Goal: Task Accomplishment & Management: Manage account settings

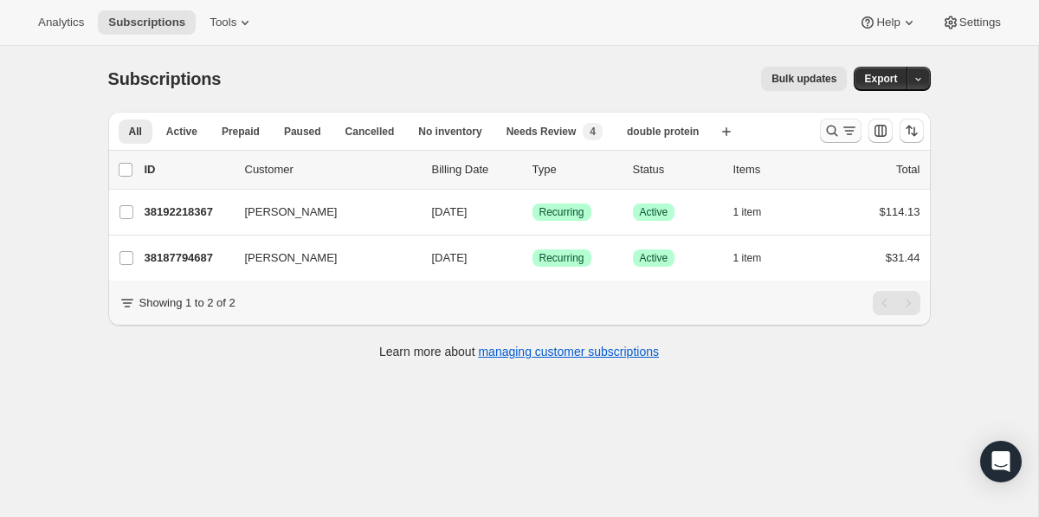
click at [827, 121] on button "Search and filter results" at bounding box center [841, 131] width 42 height 24
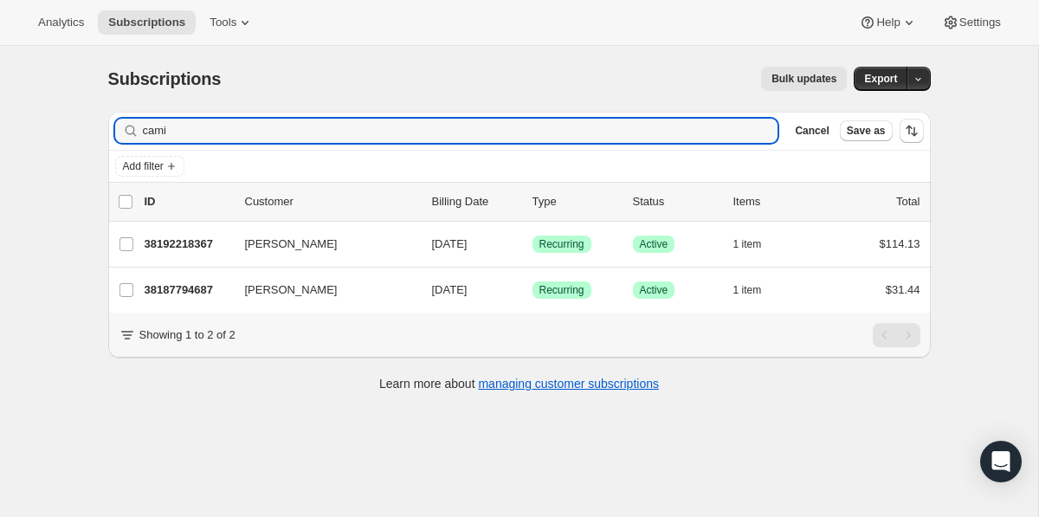
drag, startPoint x: 532, startPoint y: 128, endPoint x: 527, endPoint y: 114, distance: 14.8
click at [527, 114] on div "Filter subscribers cami Clear Cancel Save as" at bounding box center [519, 131] width 823 height 38
type input "walker"
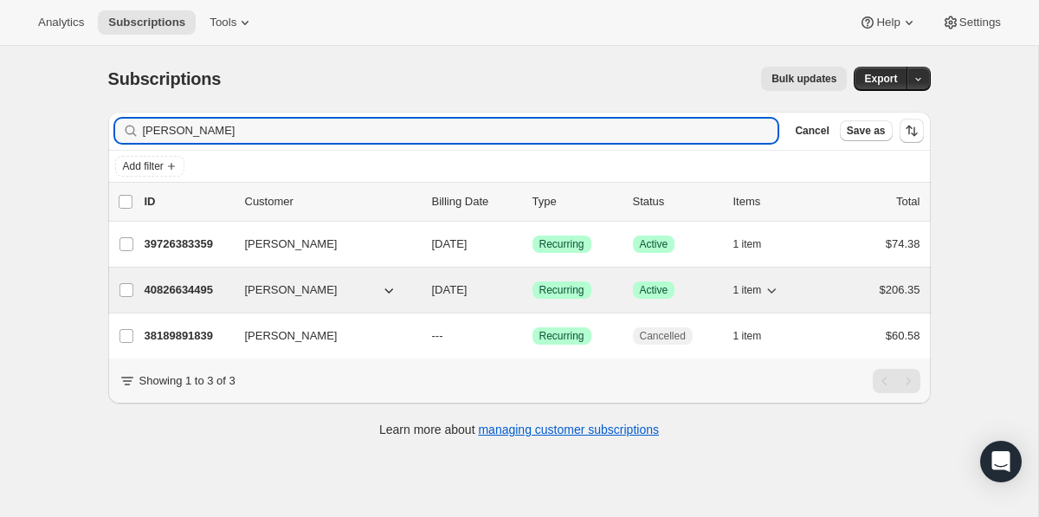
click at [195, 295] on p "40826634495" at bounding box center [188, 290] width 87 height 17
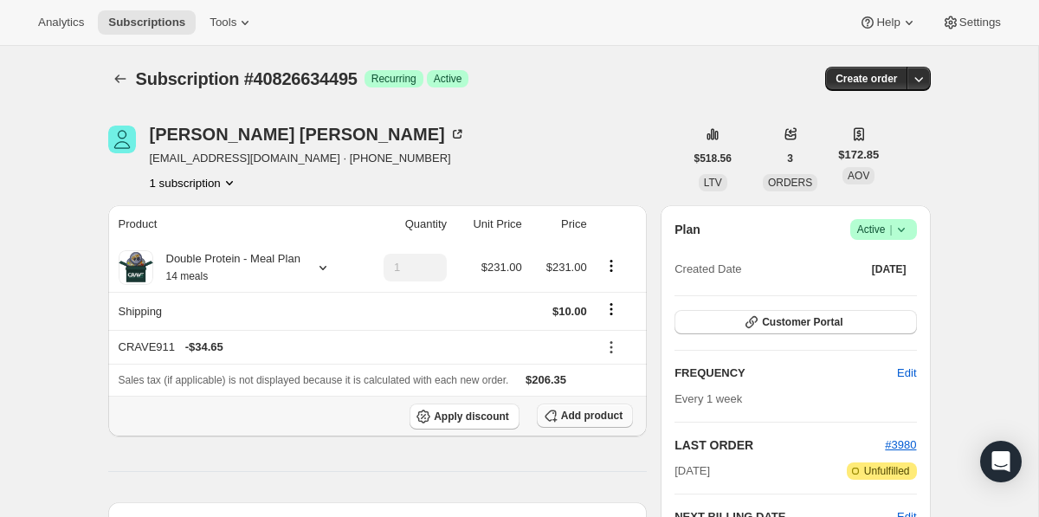
click at [586, 416] on span "Add product" at bounding box center [592, 416] width 62 height 14
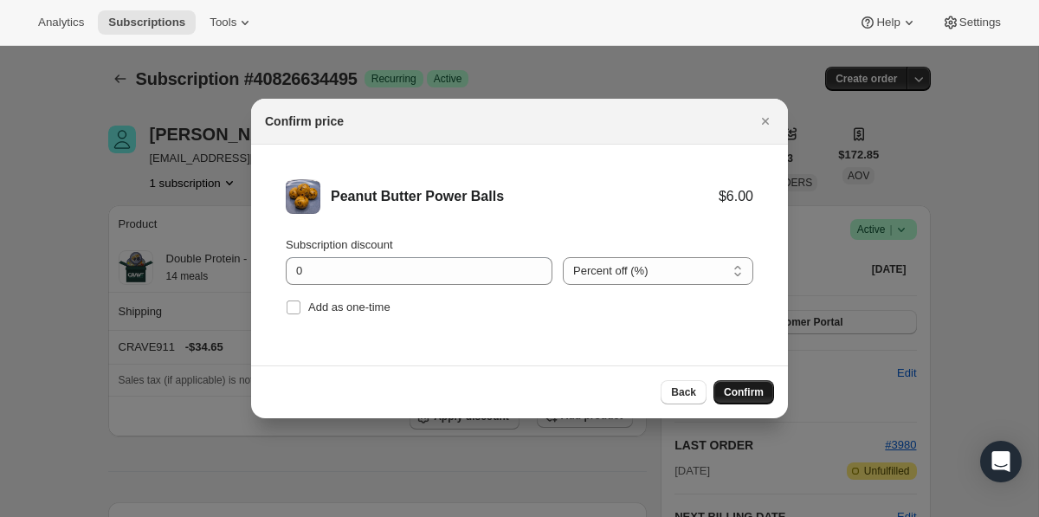
click at [759, 388] on span "Confirm" at bounding box center [744, 392] width 40 height 14
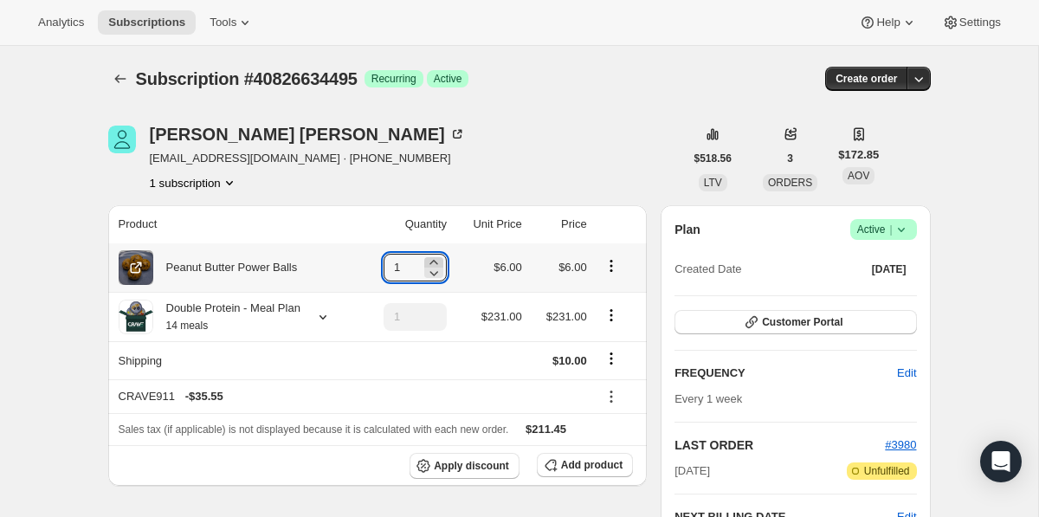
click at [434, 262] on icon at bounding box center [434, 262] width 8 height 4
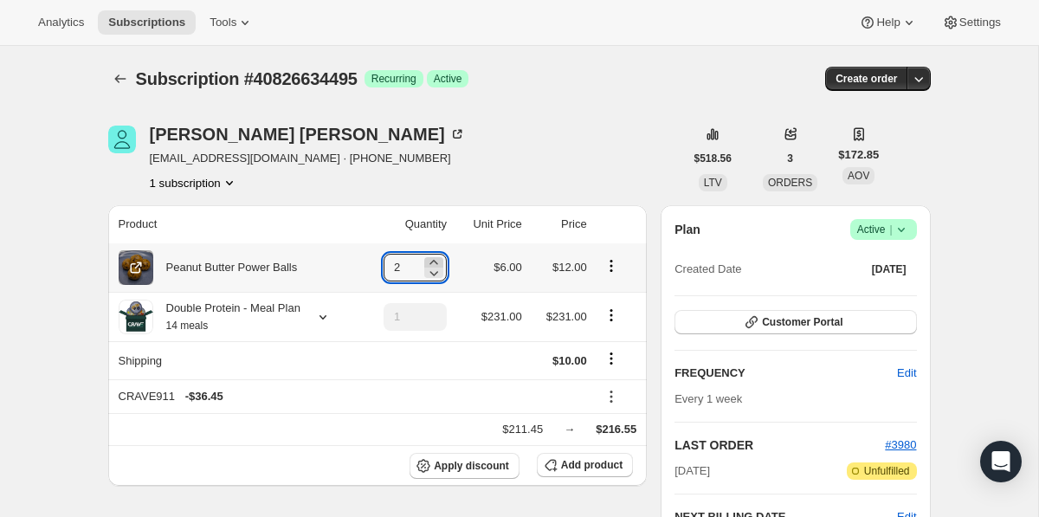
click at [434, 262] on icon at bounding box center [434, 262] width 8 height 4
type input "4"
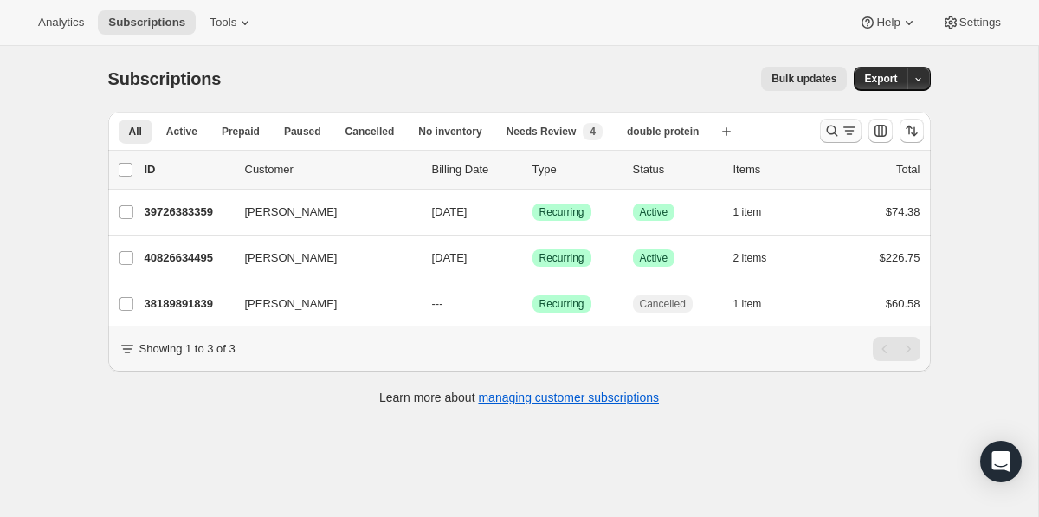
click at [845, 126] on icon "Search and filter results" at bounding box center [849, 130] width 17 height 17
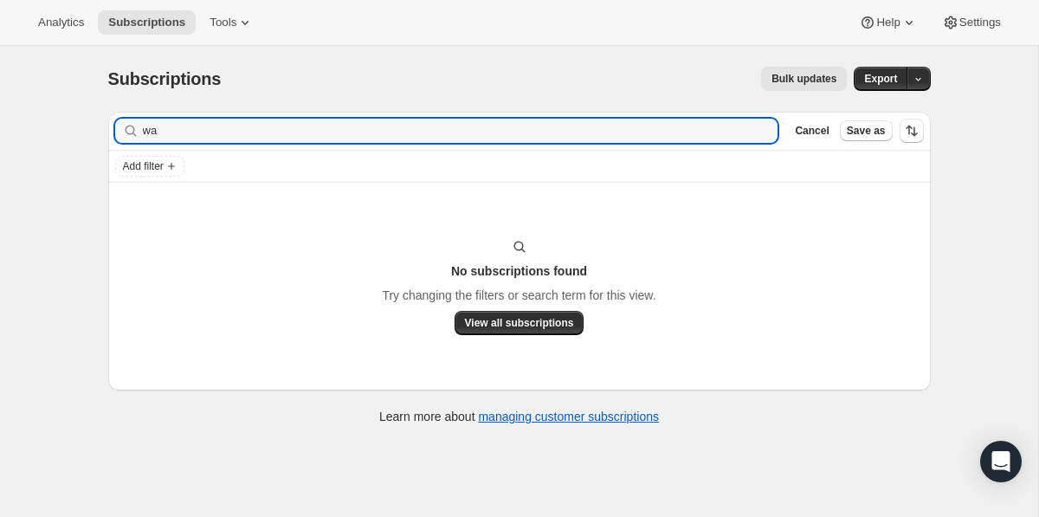
type input "w"
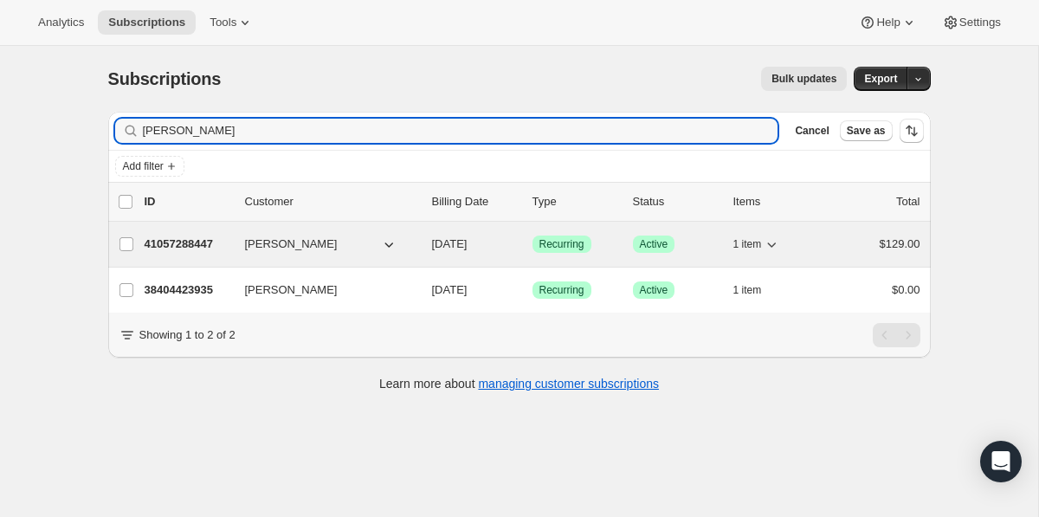
type input "christopher"
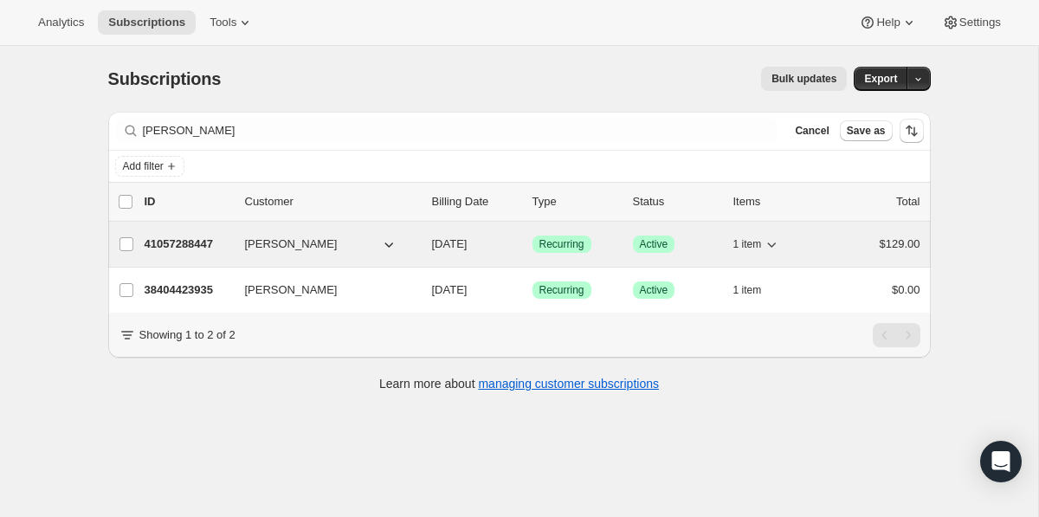
click at [169, 245] on p "41057288447" at bounding box center [188, 244] width 87 height 17
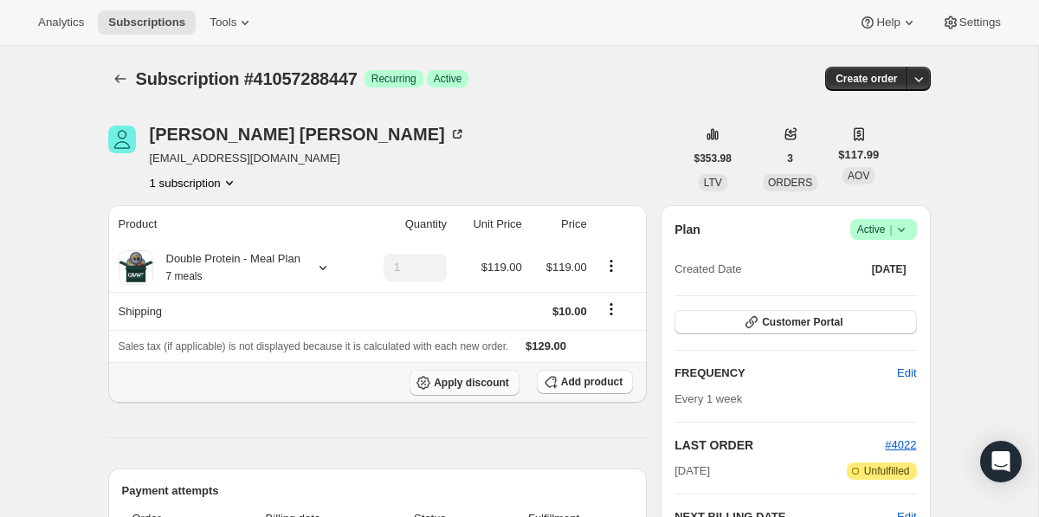
click at [460, 379] on span "Apply discount" at bounding box center [471, 383] width 75 height 14
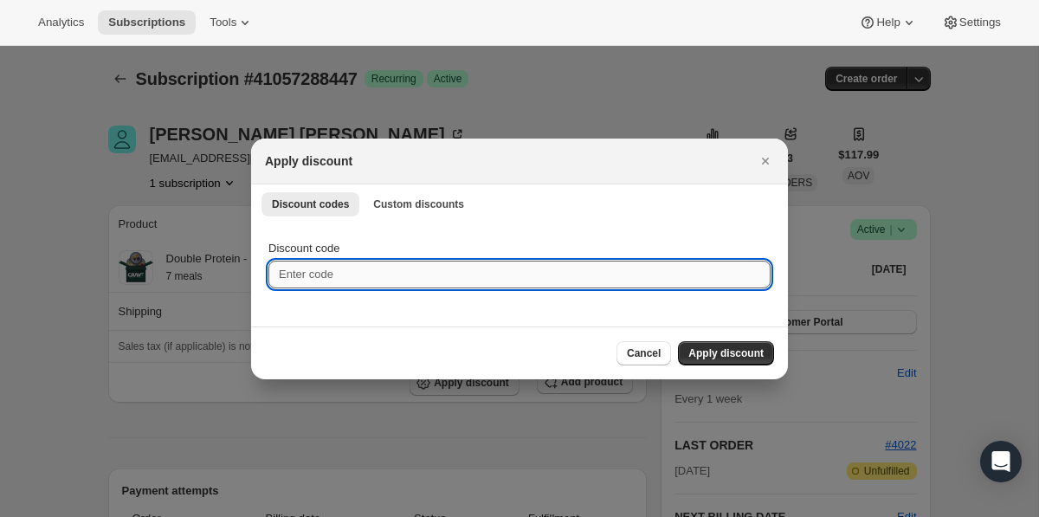
click at [469, 281] on input "Discount code" at bounding box center [520, 275] width 502 height 28
click at [454, 201] on span "Custom discounts" at bounding box center [418, 204] width 91 height 14
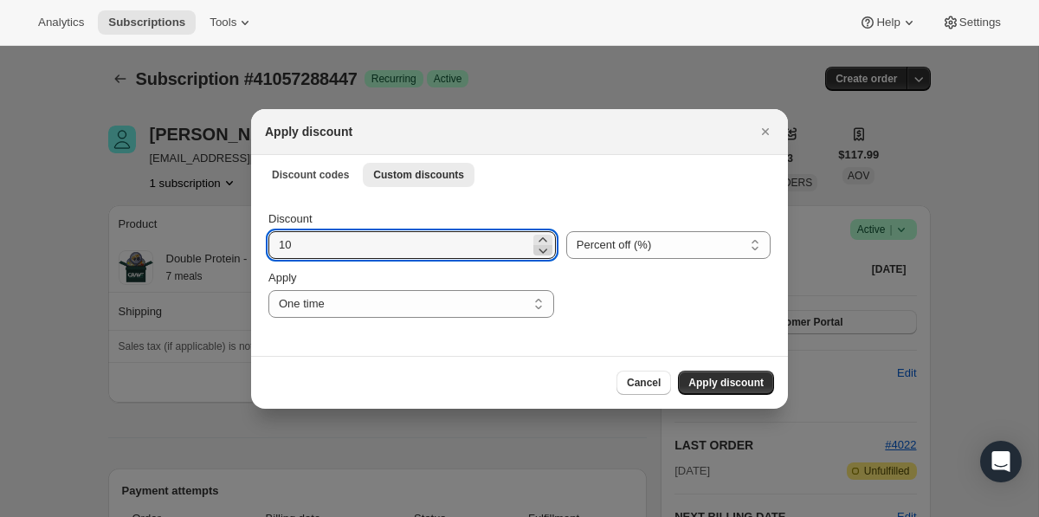
click at [534, 242] on icon ":rn6:" at bounding box center [542, 250] width 17 height 17
click at [534, 236] on icon ":rn6:" at bounding box center [542, 239] width 17 height 17
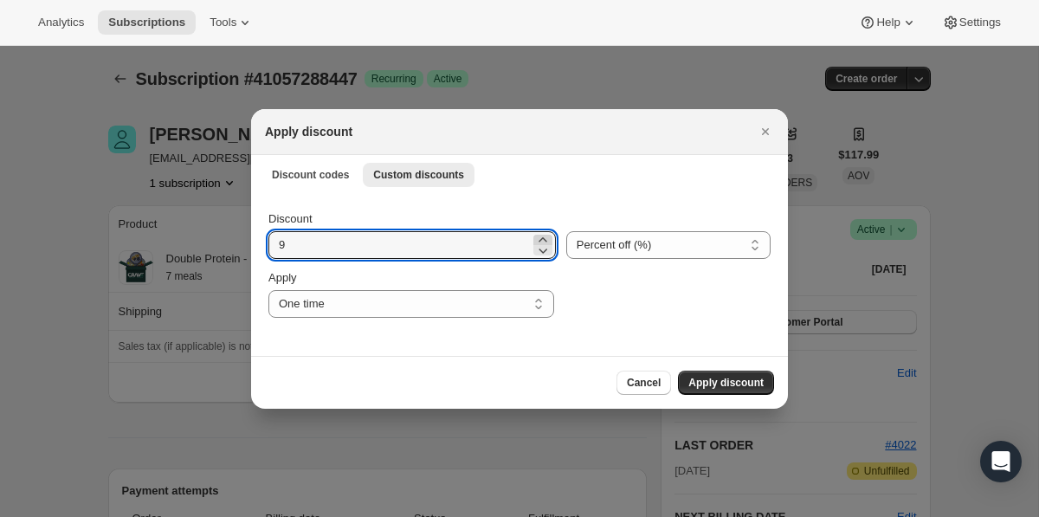
click at [534, 236] on icon ":rn6:" at bounding box center [542, 239] width 17 height 17
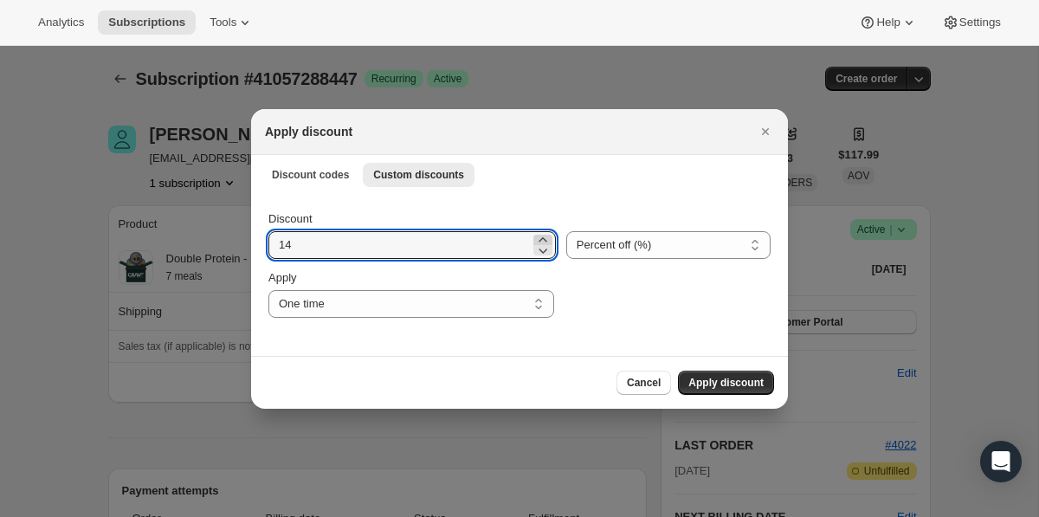
click at [534, 236] on icon ":rn6:" at bounding box center [542, 239] width 17 height 17
type input "15"
click at [696, 376] on span "Apply discount" at bounding box center [726, 383] width 75 height 14
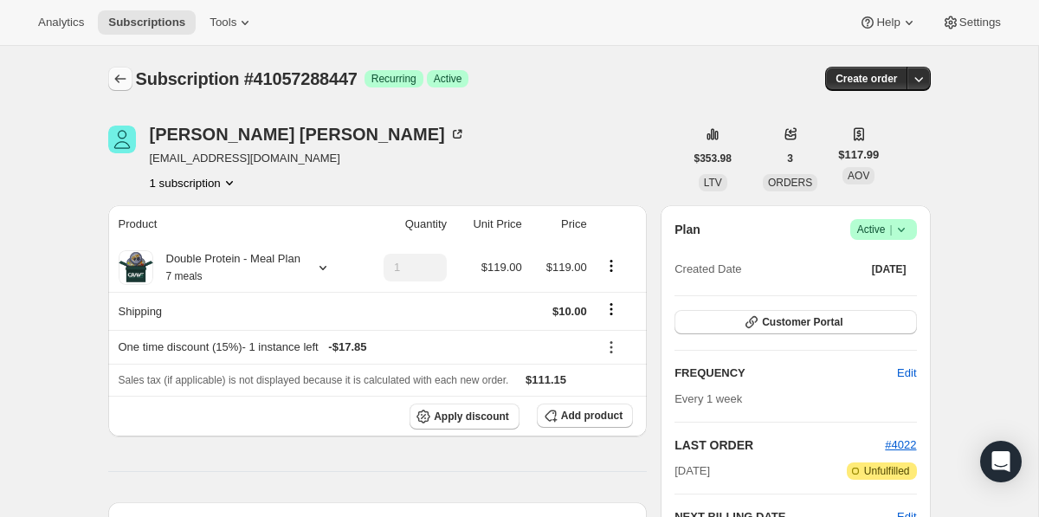
click at [122, 79] on icon "Subscriptions" at bounding box center [120, 78] width 17 height 17
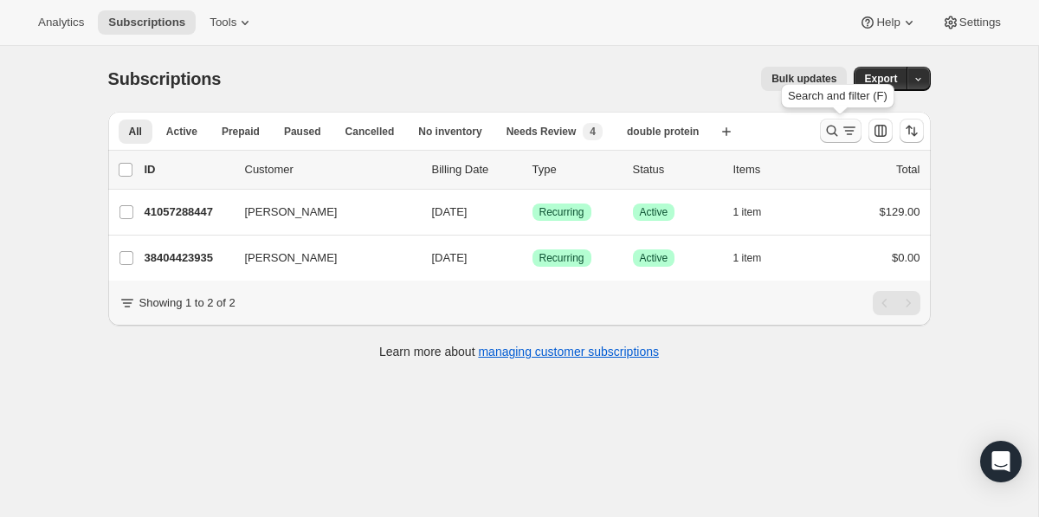
click at [826, 139] on button "Search and filter results" at bounding box center [841, 131] width 42 height 24
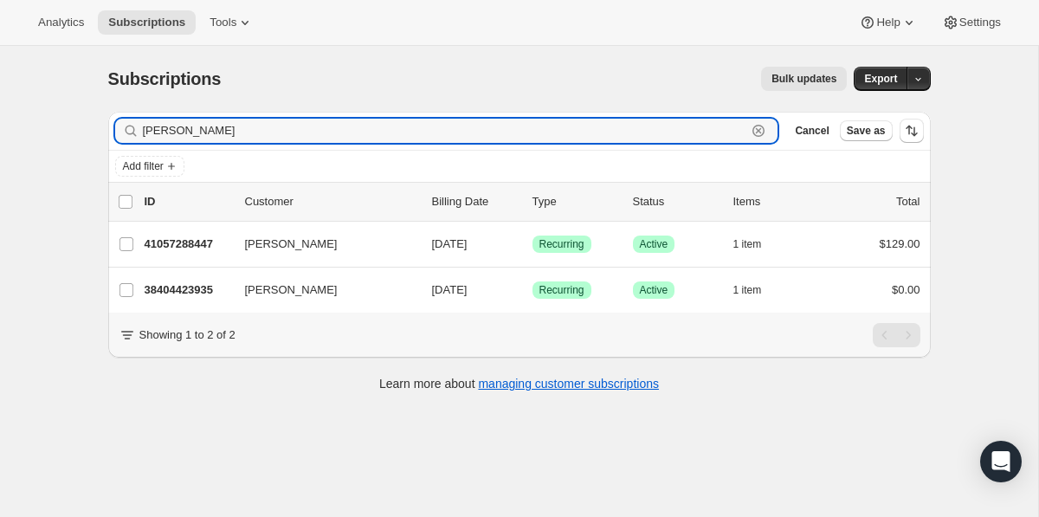
drag, startPoint x: 407, startPoint y: 136, endPoint x: 399, endPoint y: 74, distance: 62.0
click at [399, 74] on div "Subscriptions. This page is ready Subscriptions Bulk updates More actions Bulk …" at bounding box center [519, 228] width 864 height 364
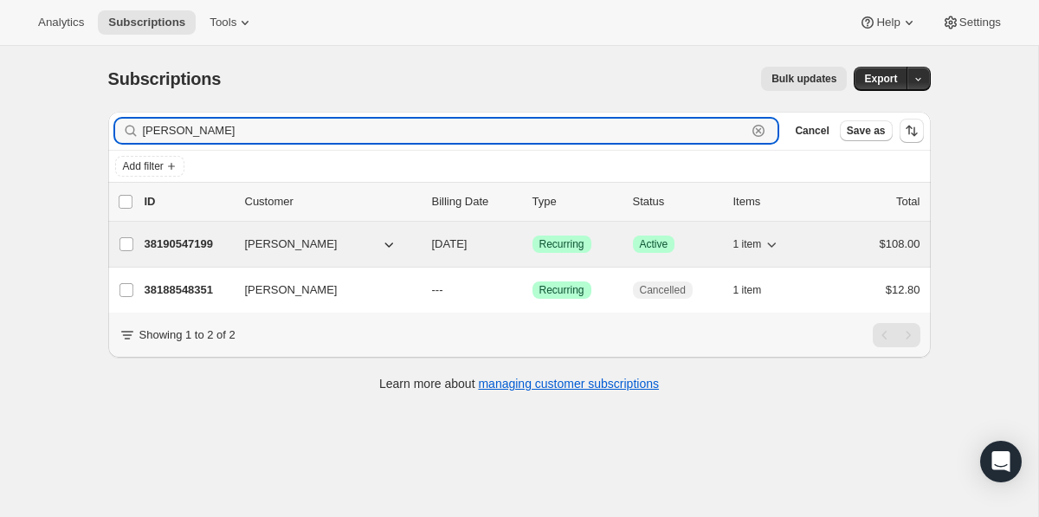
type input "renee"
click at [199, 246] on p "38190547199" at bounding box center [188, 244] width 87 height 17
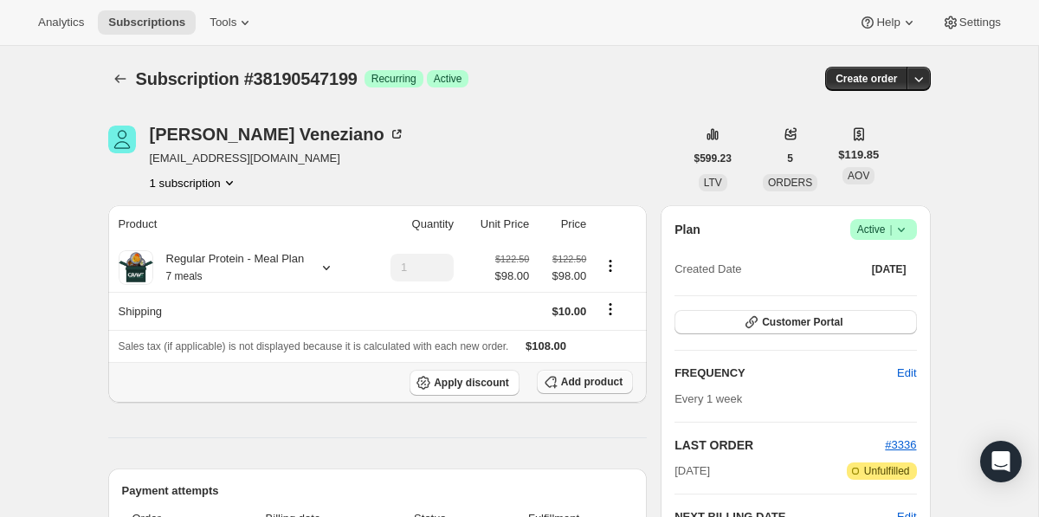
click at [592, 389] on span "Add product" at bounding box center [592, 382] width 62 height 14
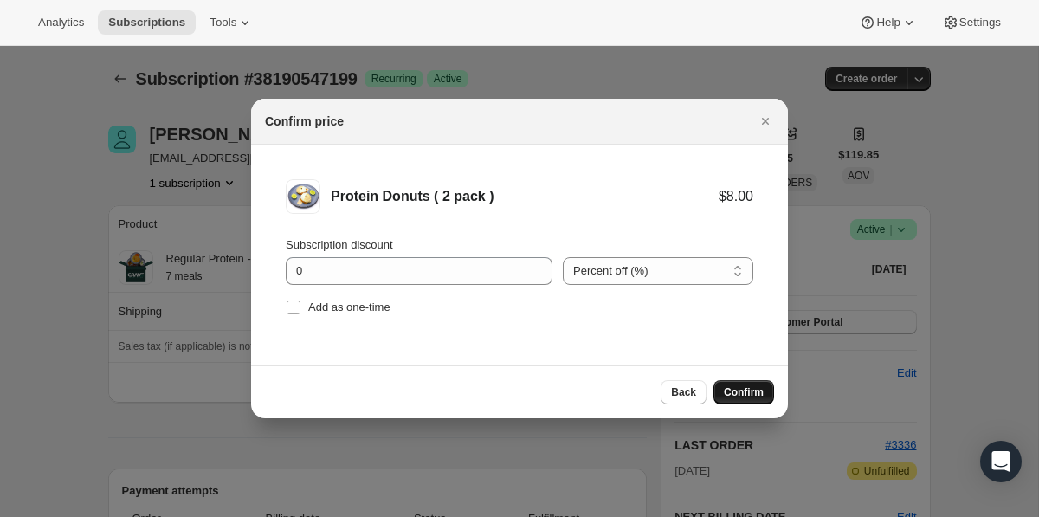
click at [728, 391] on span "Confirm" at bounding box center [744, 392] width 40 height 14
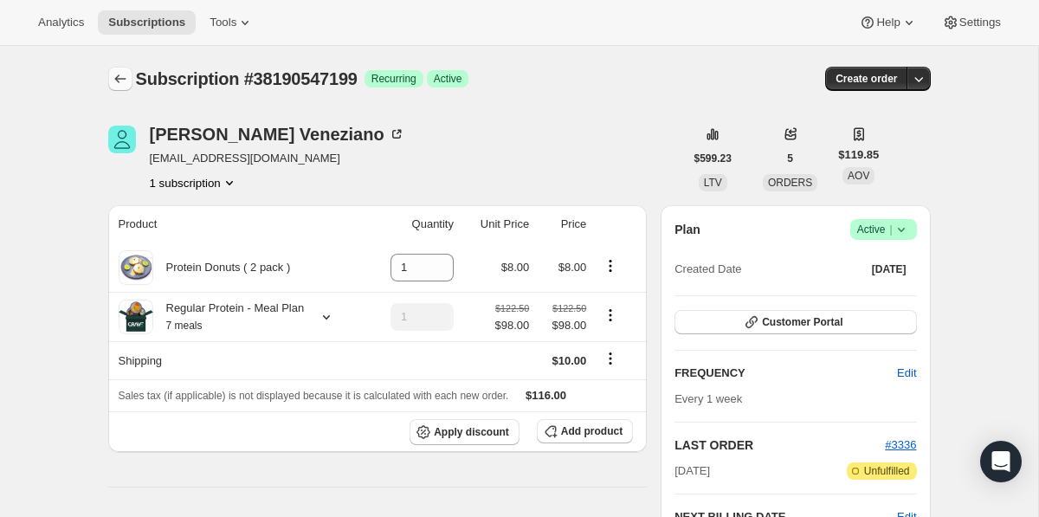
click at [120, 78] on icon "Subscriptions" at bounding box center [120, 78] width 17 height 17
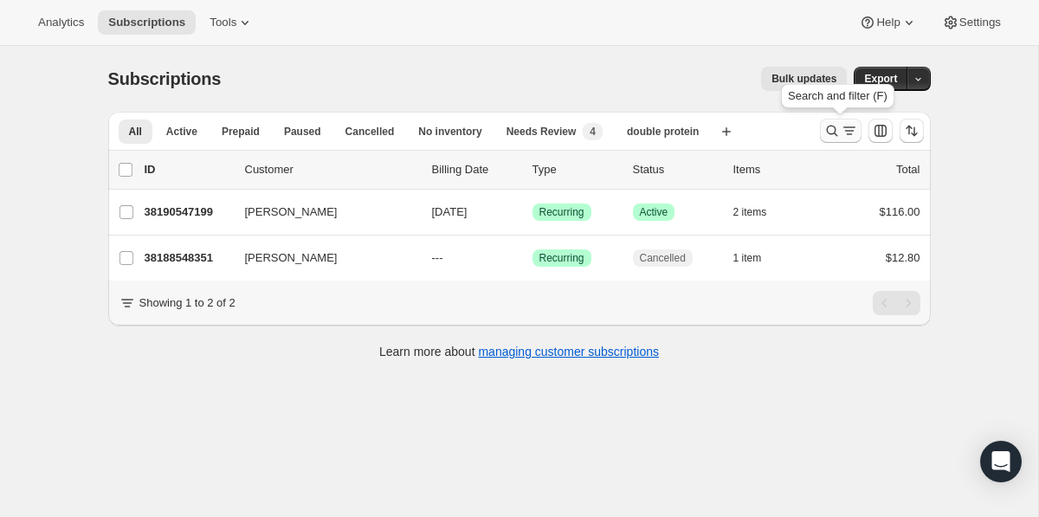
click at [831, 126] on icon "Search and filter results" at bounding box center [832, 130] width 17 height 17
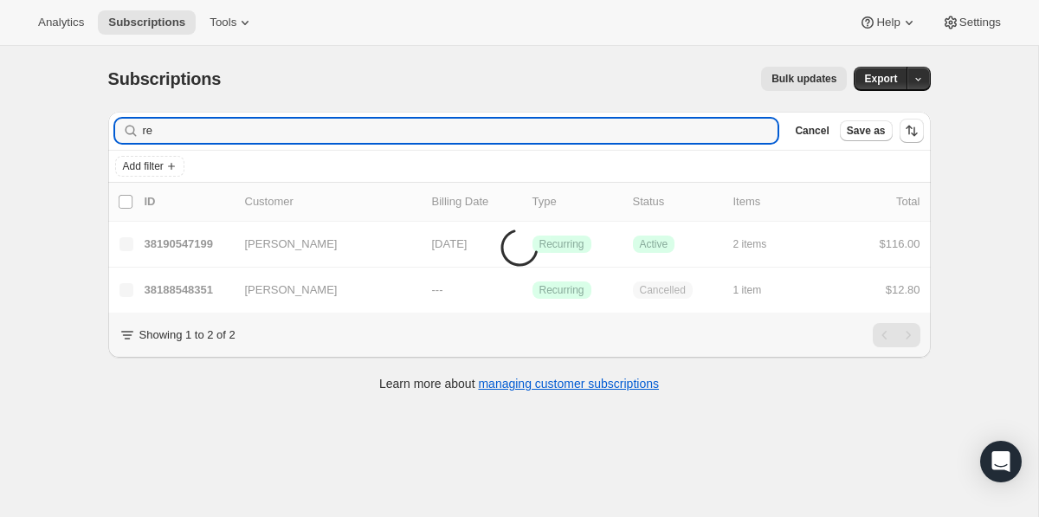
type input "r"
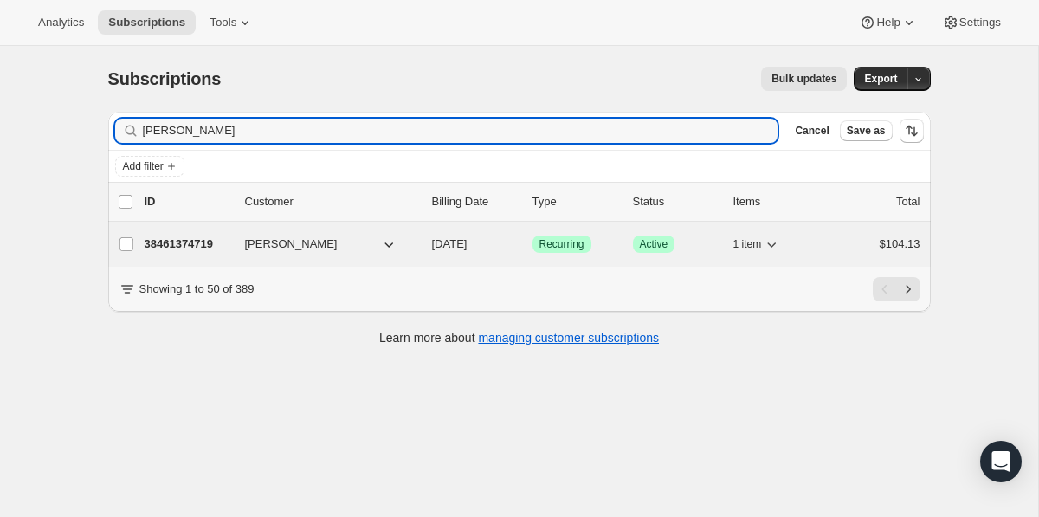
type input "kelli"
click at [217, 243] on p "38461374719" at bounding box center [188, 244] width 87 height 17
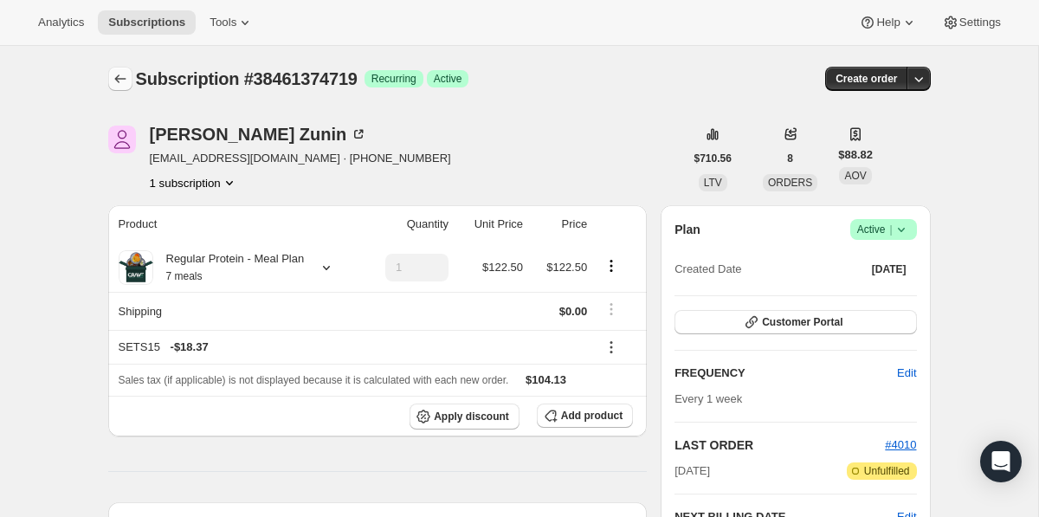
click at [117, 74] on icon "Subscriptions" at bounding box center [120, 78] width 17 height 17
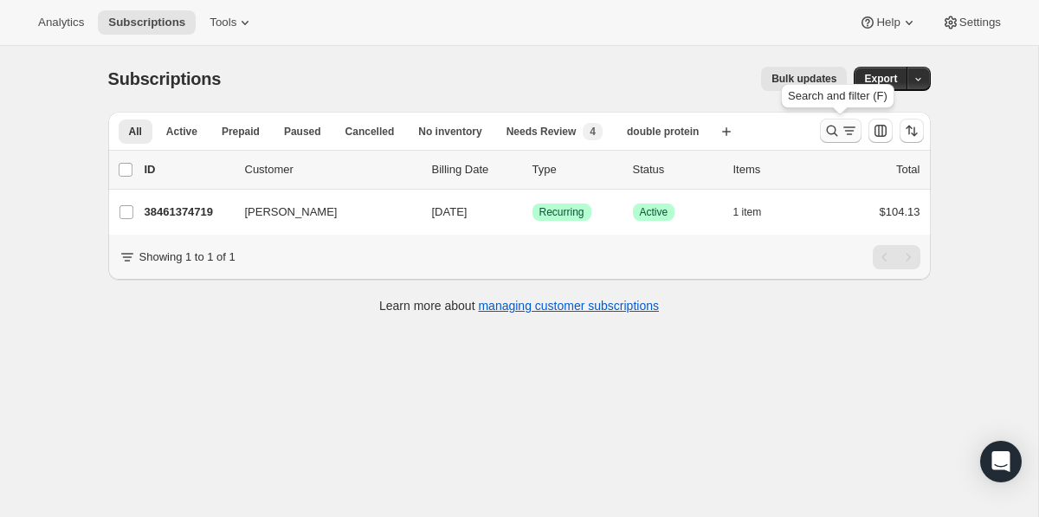
click at [824, 129] on icon "Search and filter results" at bounding box center [832, 130] width 17 height 17
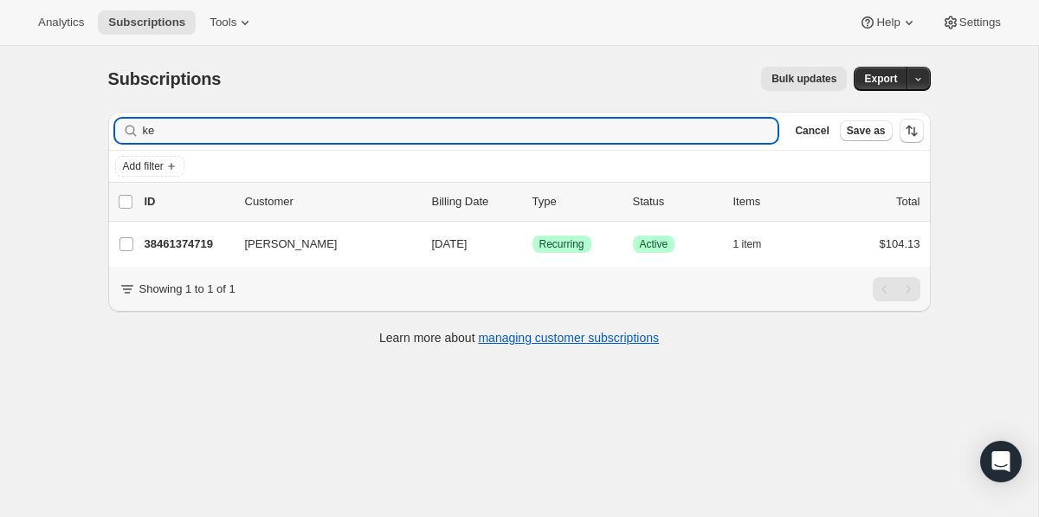
type input "k"
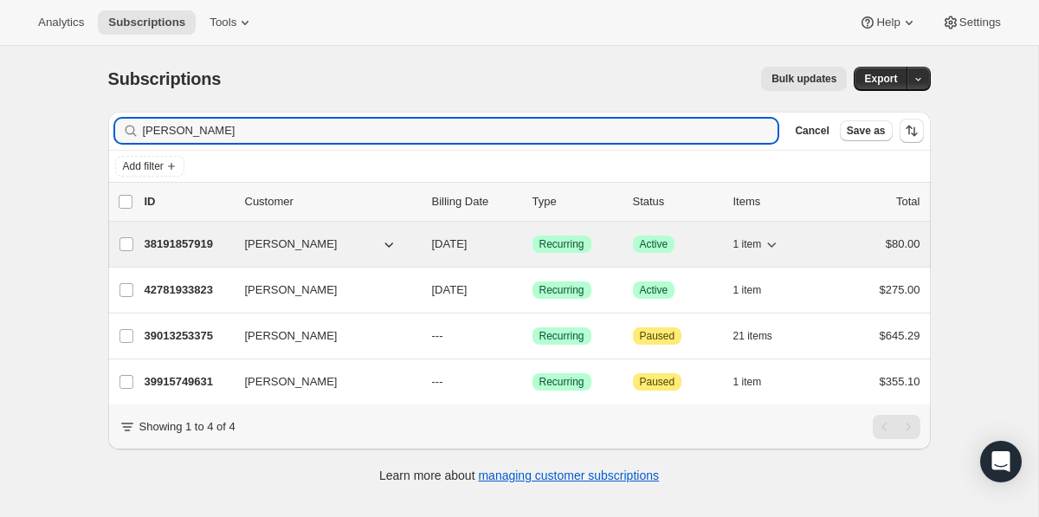
type input "[PERSON_NAME]"
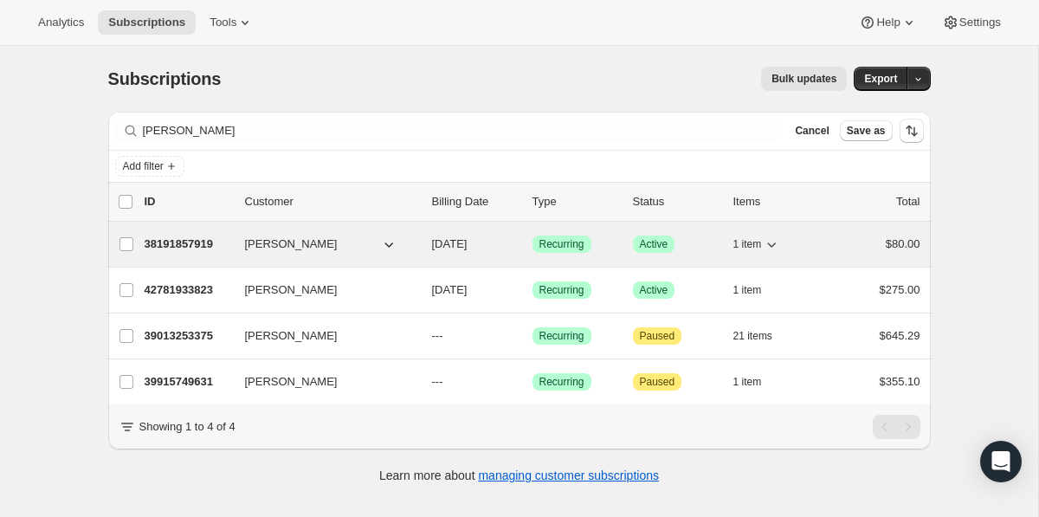
click at [194, 238] on p "38191857919" at bounding box center [188, 244] width 87 height 17
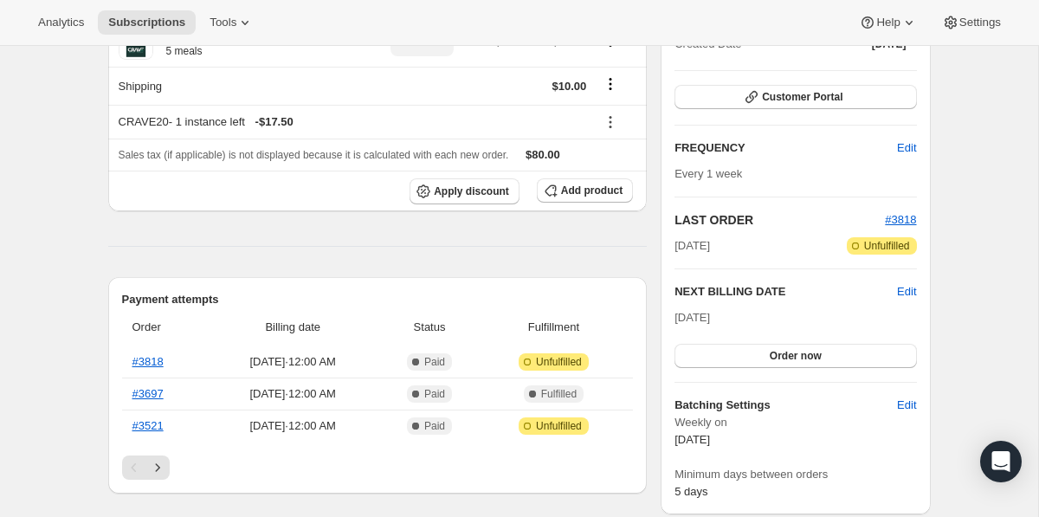
scroll to position [226, 0]
click at [904, 293] on span "Edit" at bounding box center [906, 290] width 19 height 17
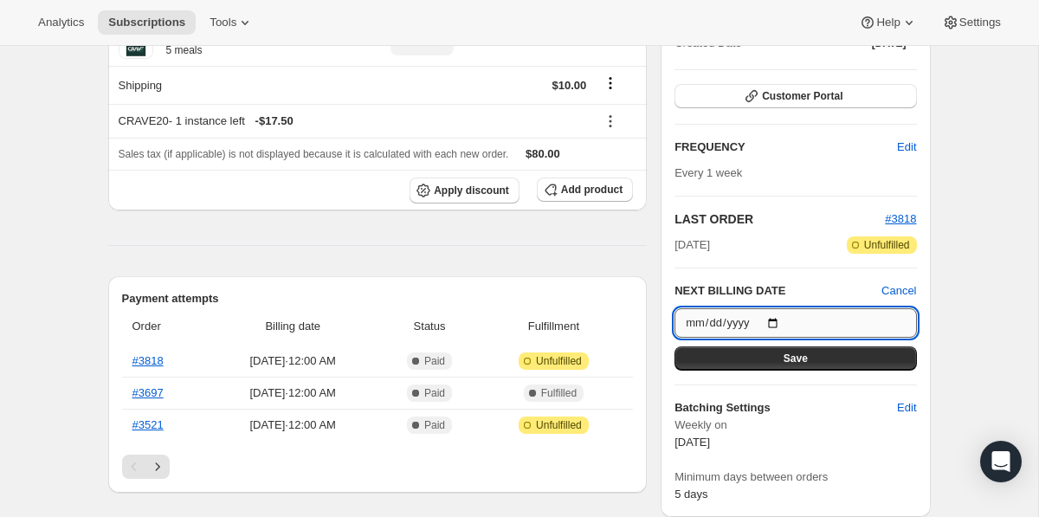
click at [852, 317] on input "[DATE]" at bounding box center [796, 322] width 242 height 29
click at [786, 325] on input "[DATE]" at bounding box center [796, 322] width 242 height 29
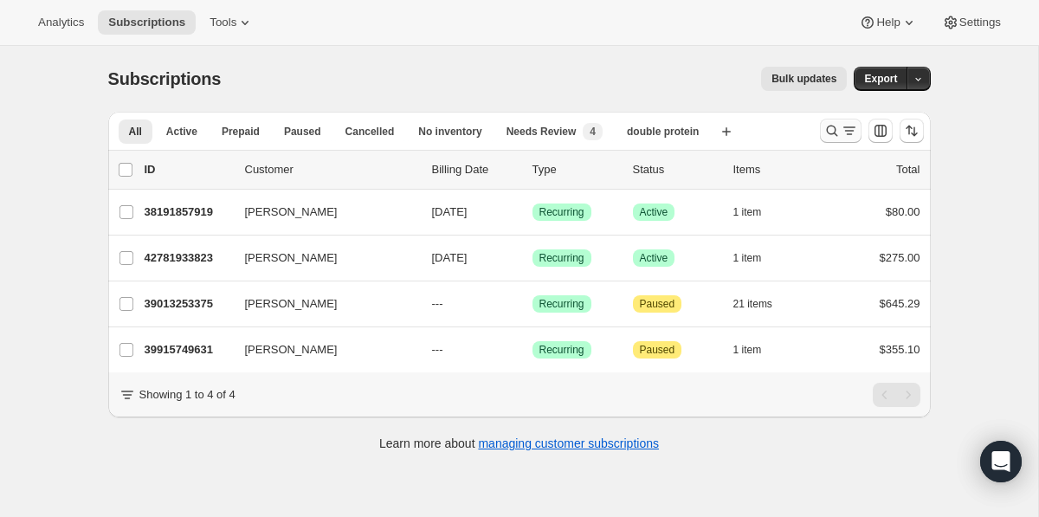
click at [830, 130] on icon "Search and filter results" at bounding box center [832, 130] width 17 height 17
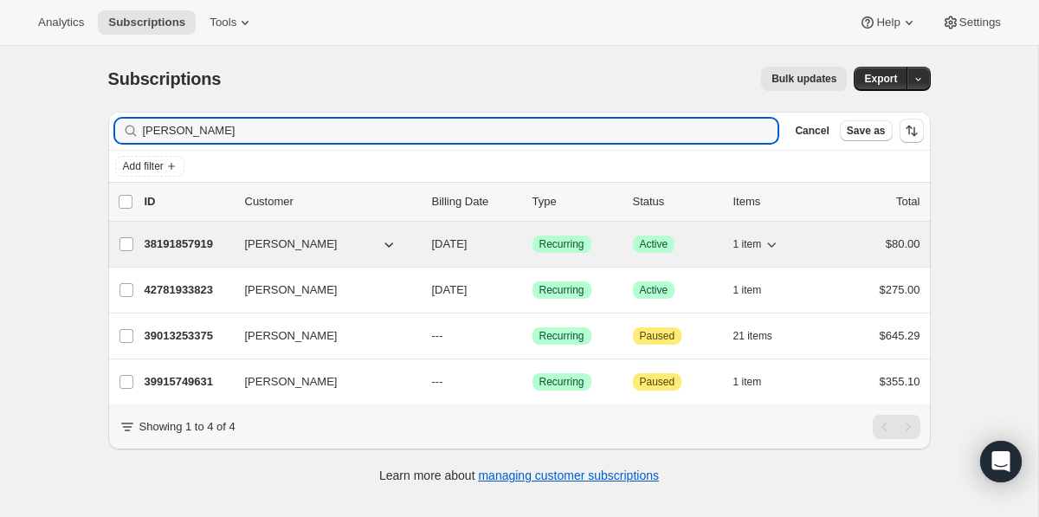
click at [188, 245] on p "38191857919" at bounding box center [188, 244] width 87 height 17
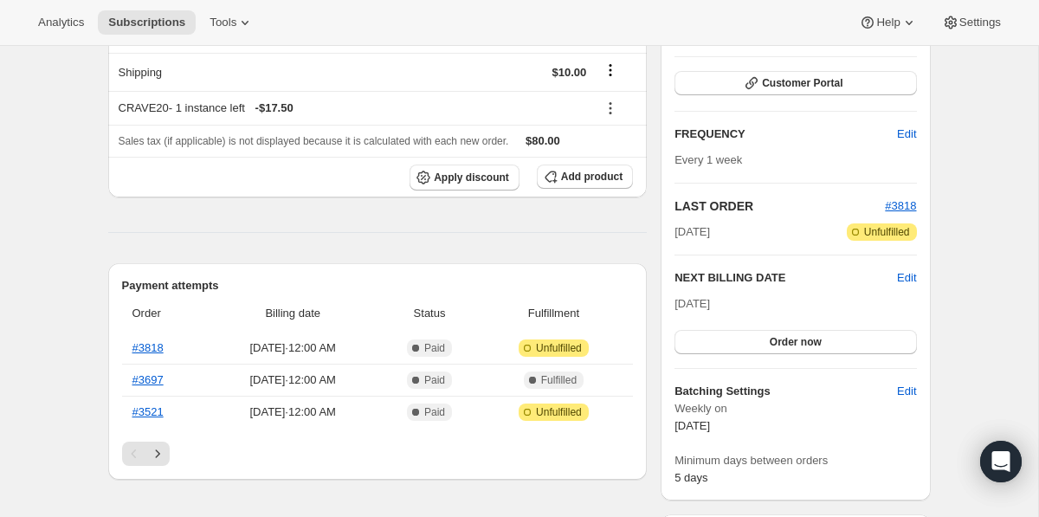
scroll to position [238, 0]
click at [904, 279] on span "Edit" at bounding box center [906, 278] width 19 height 17
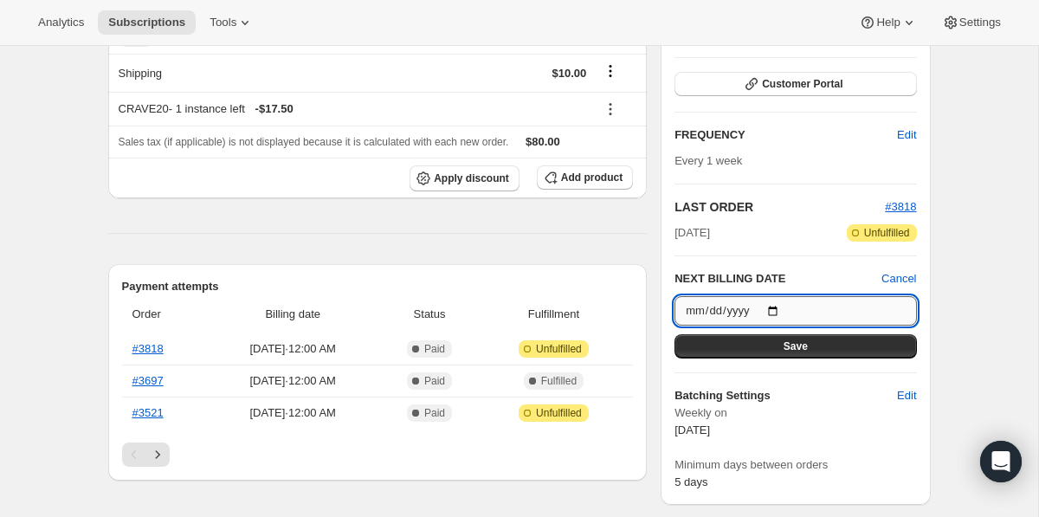
click at [775, 309] on input "[DATE]" at bounding box center [796, 310] width 242 height 29
type input "[DATE]"
click at [810, 340] on button "Save" at bounding box center [796, 346] width 242 height 24
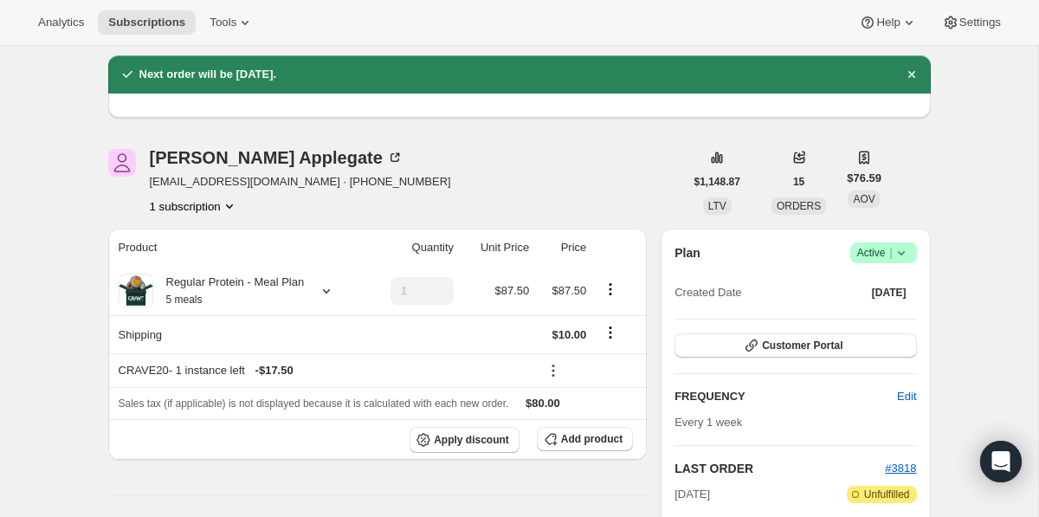
scroll to position [0, 0]
